Goal: Information Seeking & Learning: Find specific fact

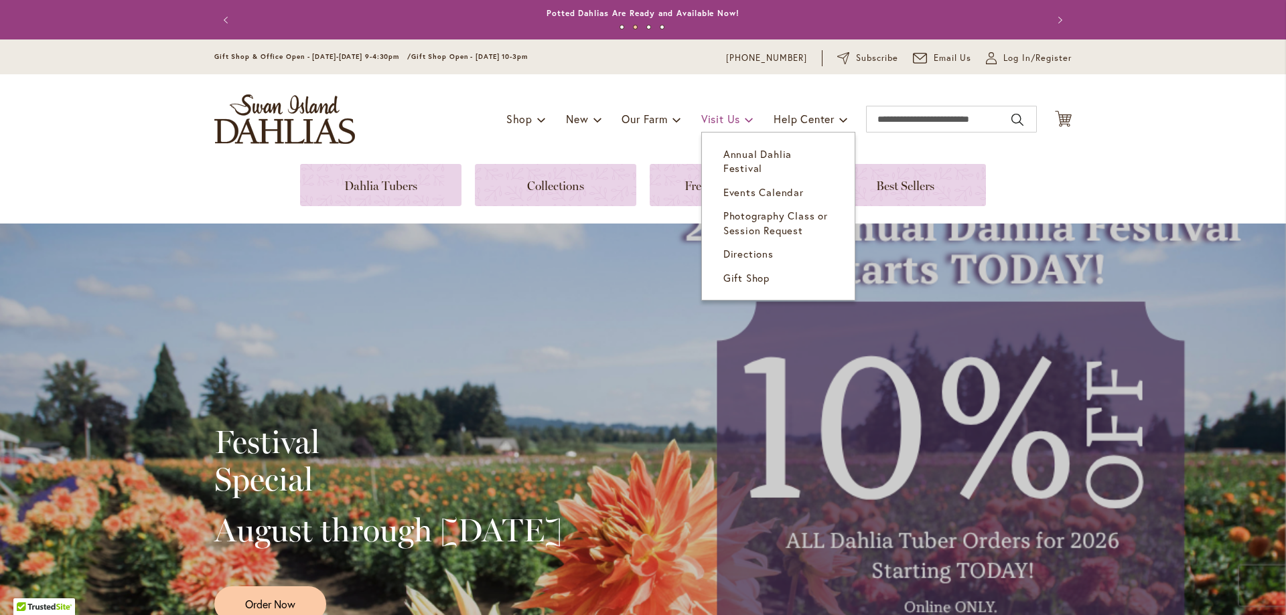
click at [709, 119] on span "Visit Us" at bounding box center [720, 119] width 39 height 14
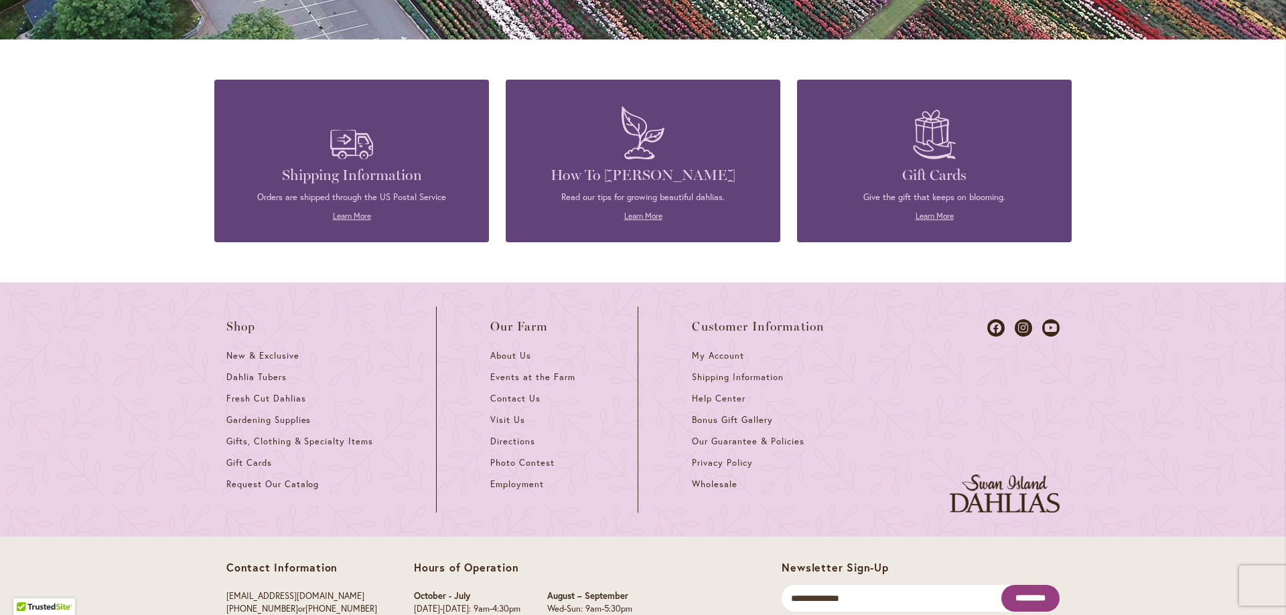
scroll to position [1246, 0]
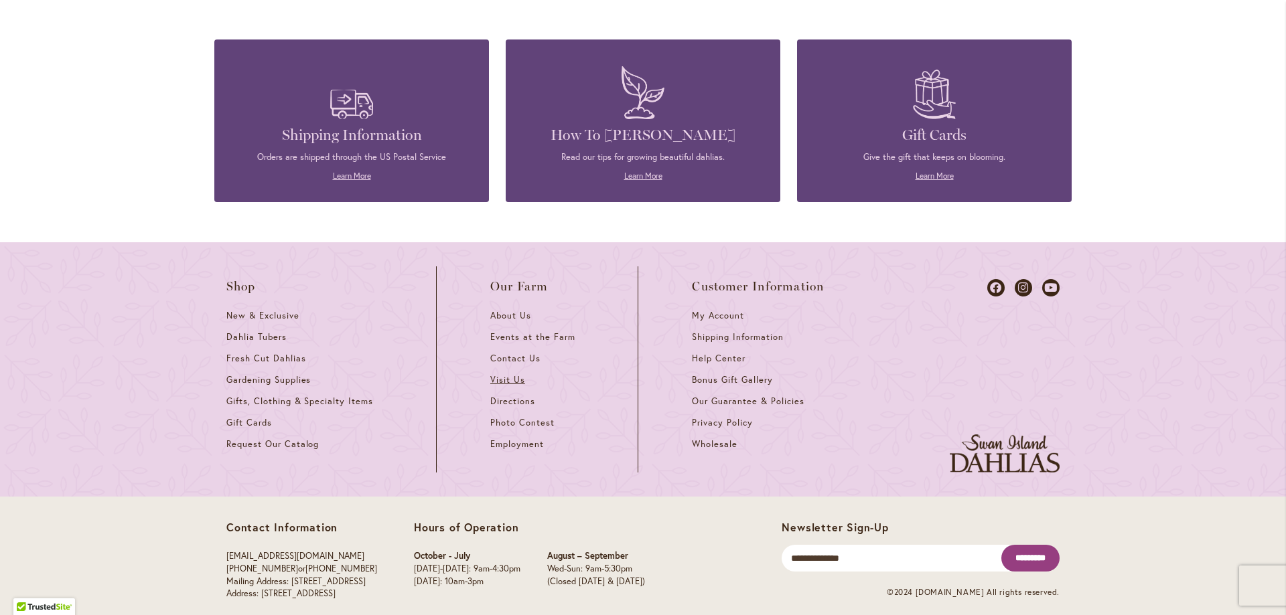
click at [503, 374] on span "Visit Us" at bounding box center [507, 379] width 35 height 11
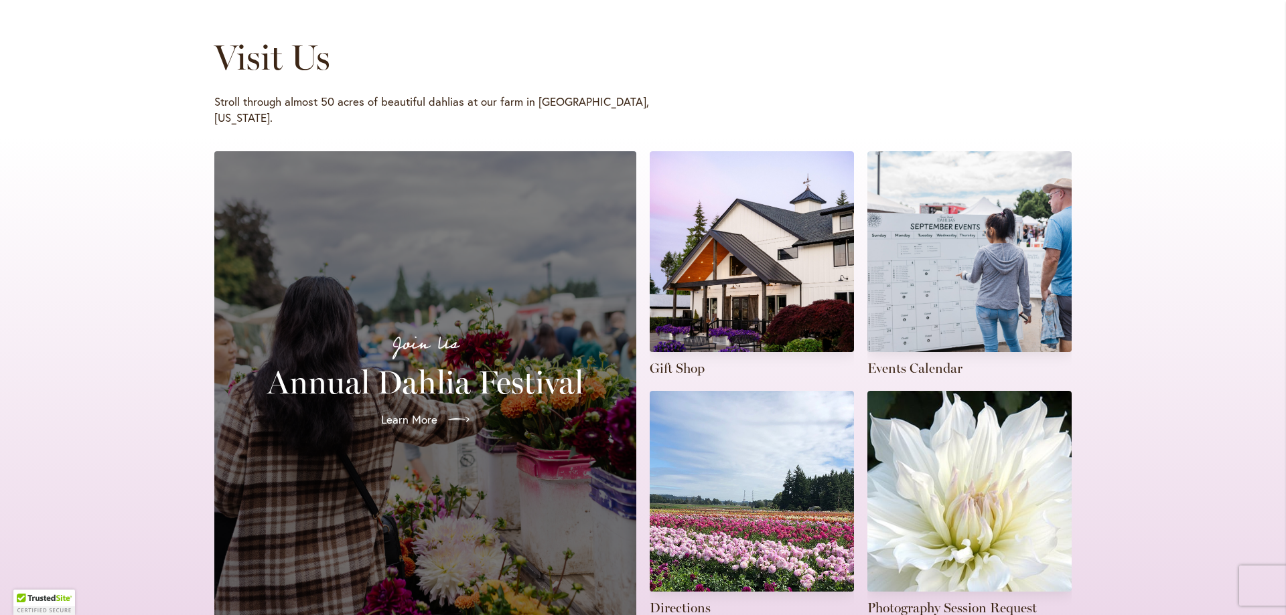
scroll to position [201, 0]
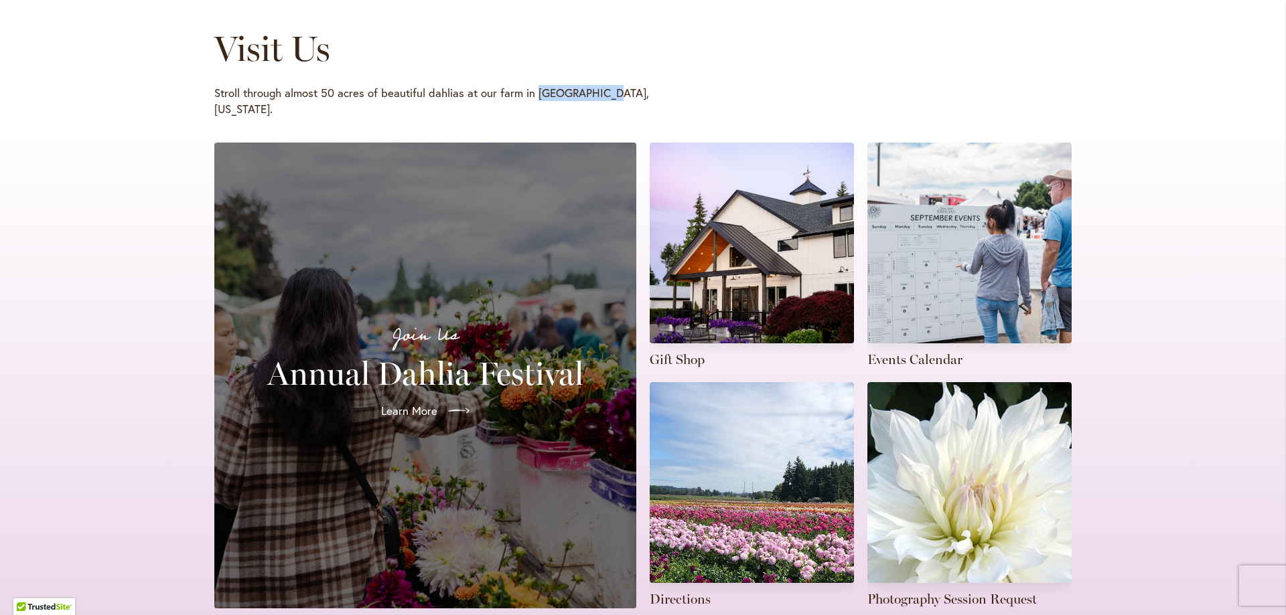
drag, startPoint x: 530, startPoint y: 91, endPoint x: 603, endPoint y: 99, distance: 74.1
click at [603, 99] on p "Stroll through almost 50 acres of beautiful dahlias at our farm in Canby, Orego…" at bounding box center [431, 101] width 435 height 32
copy p "Canby, Oregon"
click at [1091, 88] on div "Visit Us Stroll through almost 50 acres of beautiful dahlias at our farm in Can…" at bounding box center [643, 46] width 1286 height 166
drag, startPoint x: 531, startPoint y: 92, endPoint x: 602, endPoint y: 94, distance: 71.0
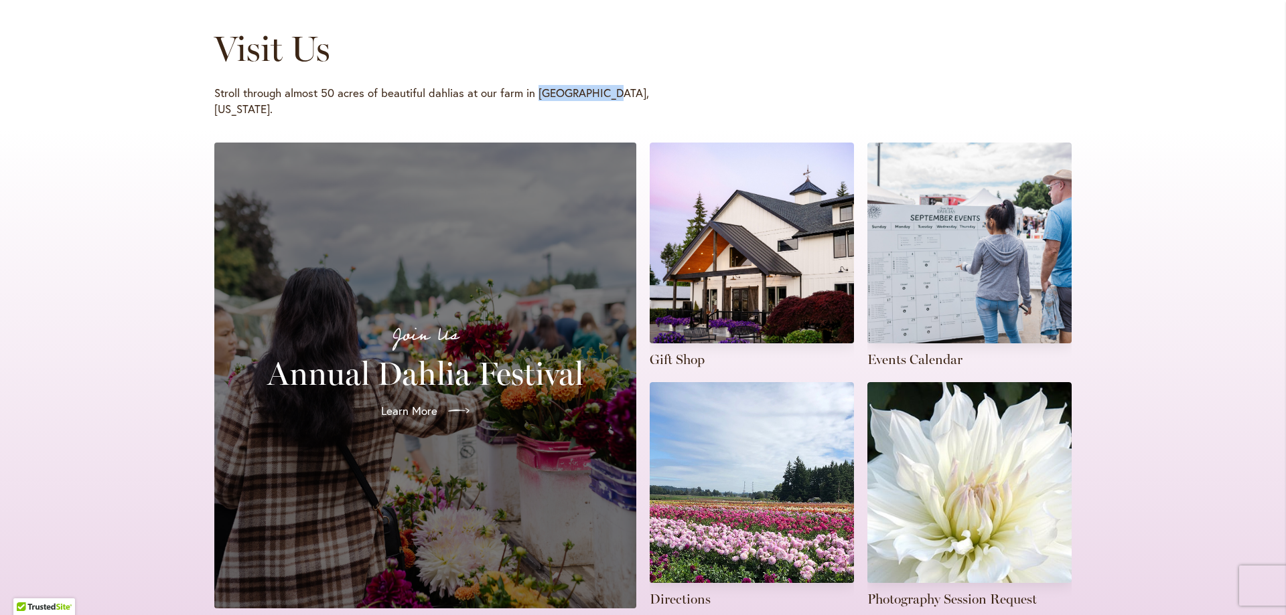
click at [602, 94] on p "Stroll through almost 50 acres of beautiful dahlias at our farm in Canby, Orego…" at bounding box center [431, 101] width 435 height 32
copy p "Canby, Oregon"
